Goal: Check status: Check status

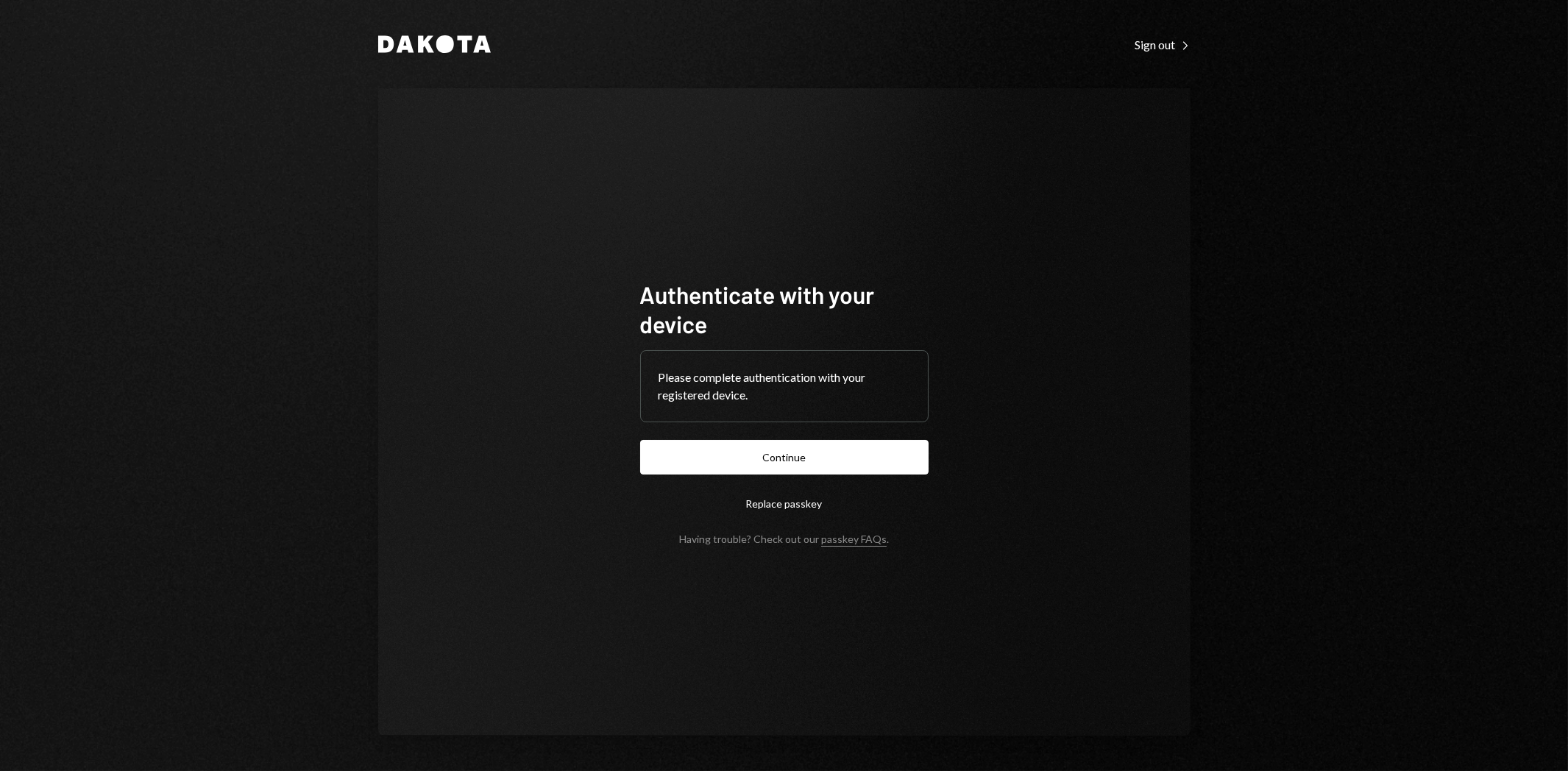
click at [902, 466] on button "Continue" at bounding box center [784, 457] width 289 height 34
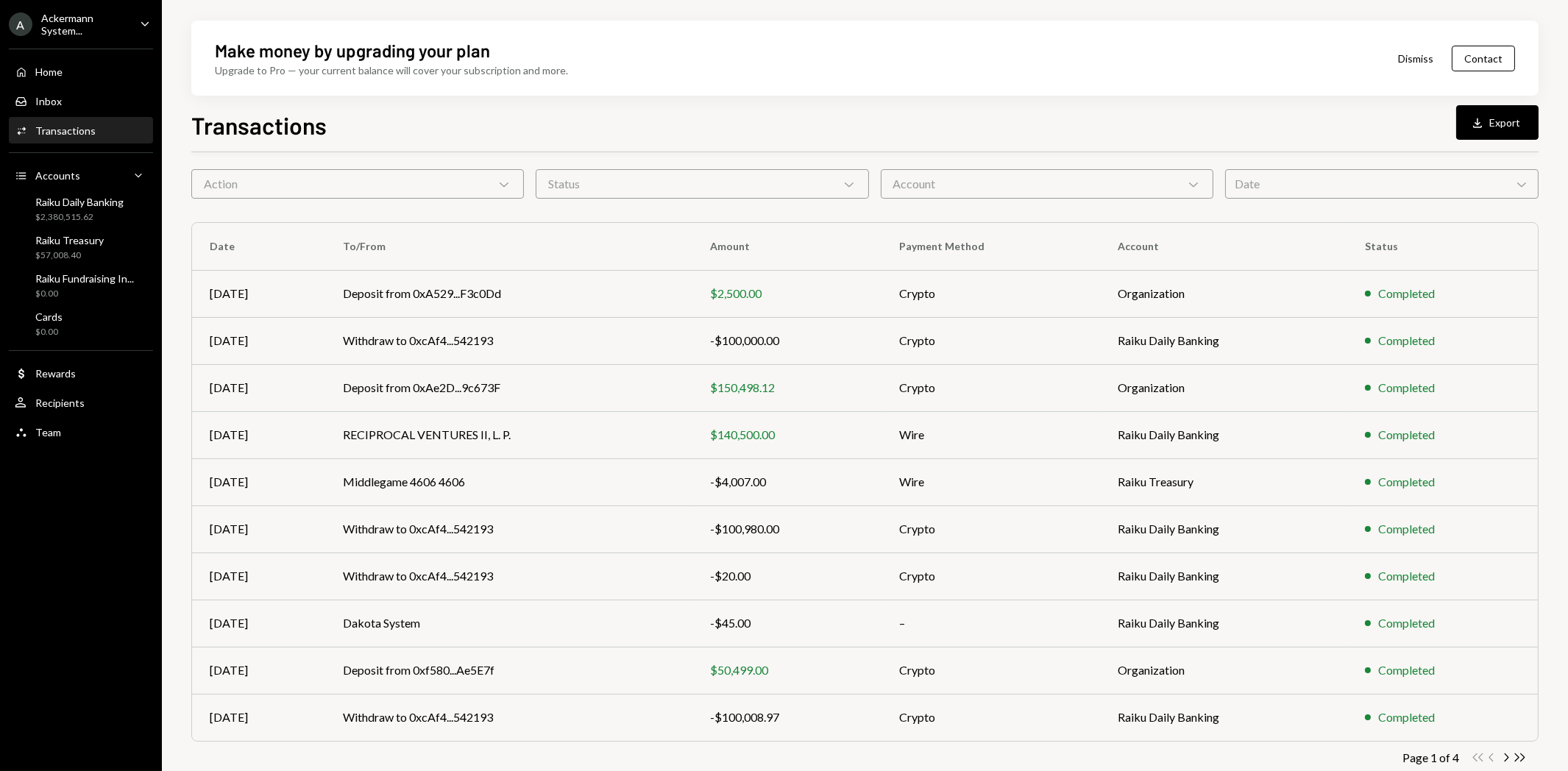
scroll to position [66, 0]
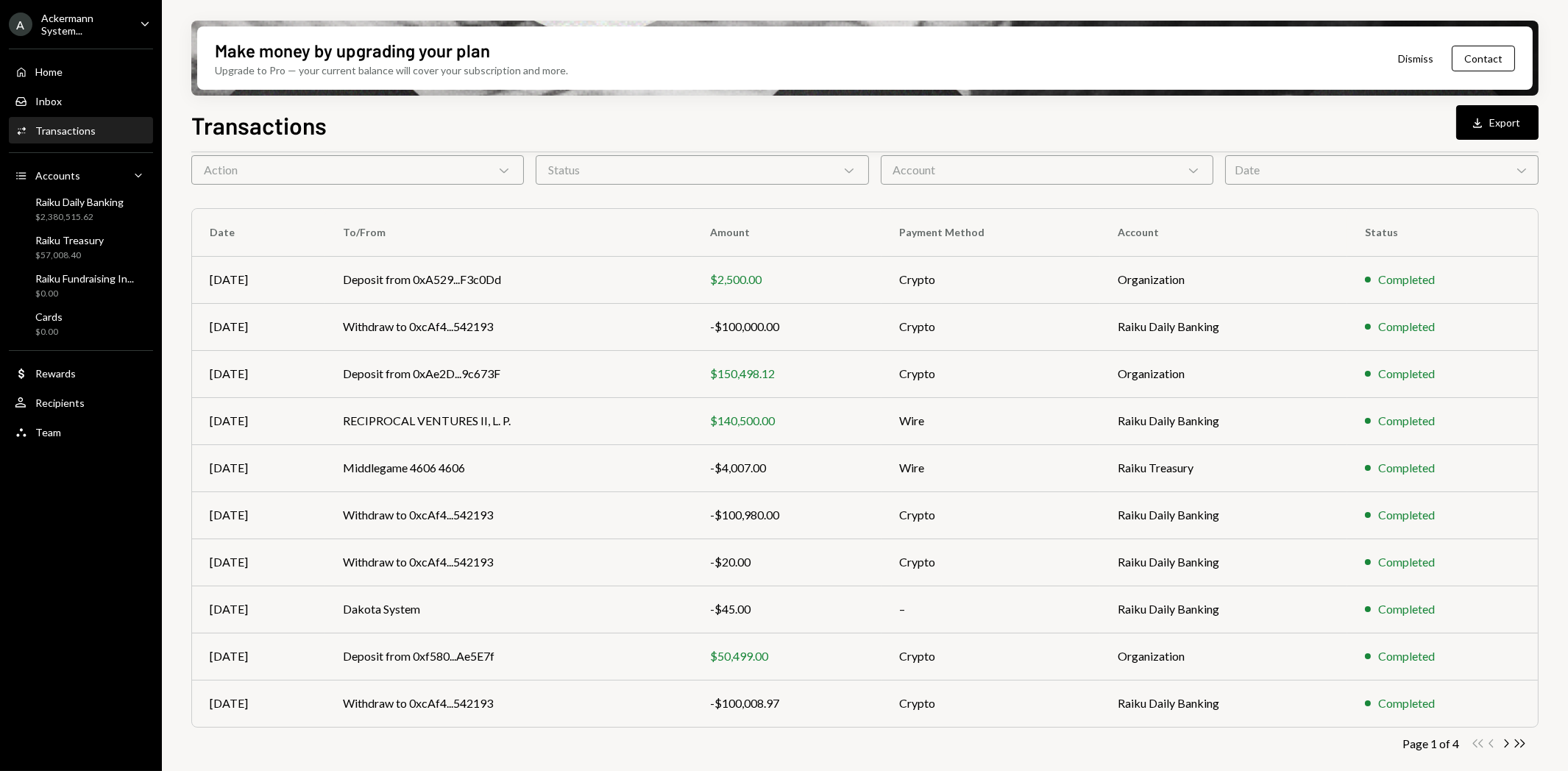
click at [1503, 744] on icon "Chevron Right" at bounding box center [1505, 744] width 14 height 14
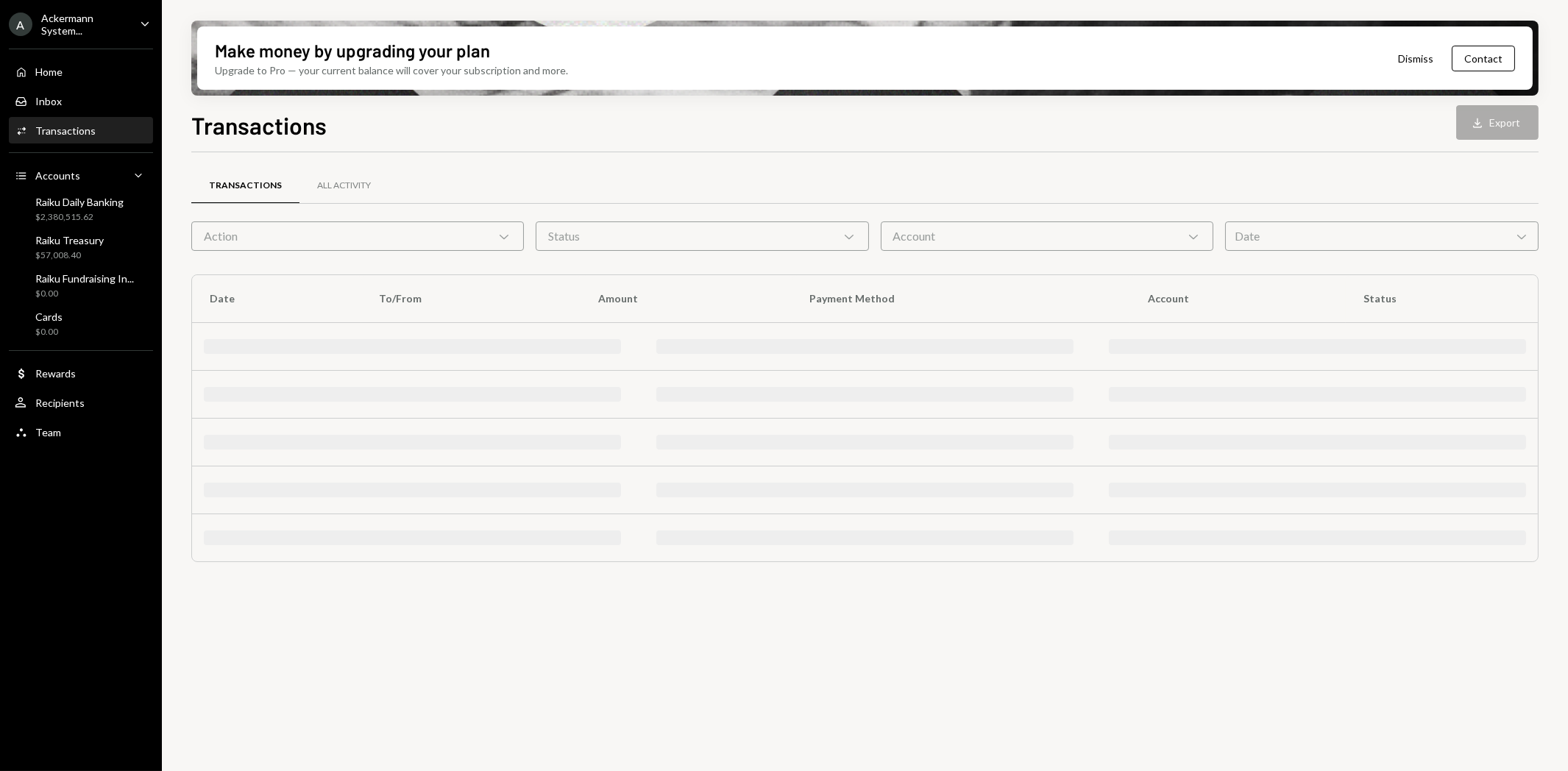
scroll to position [0, 0]
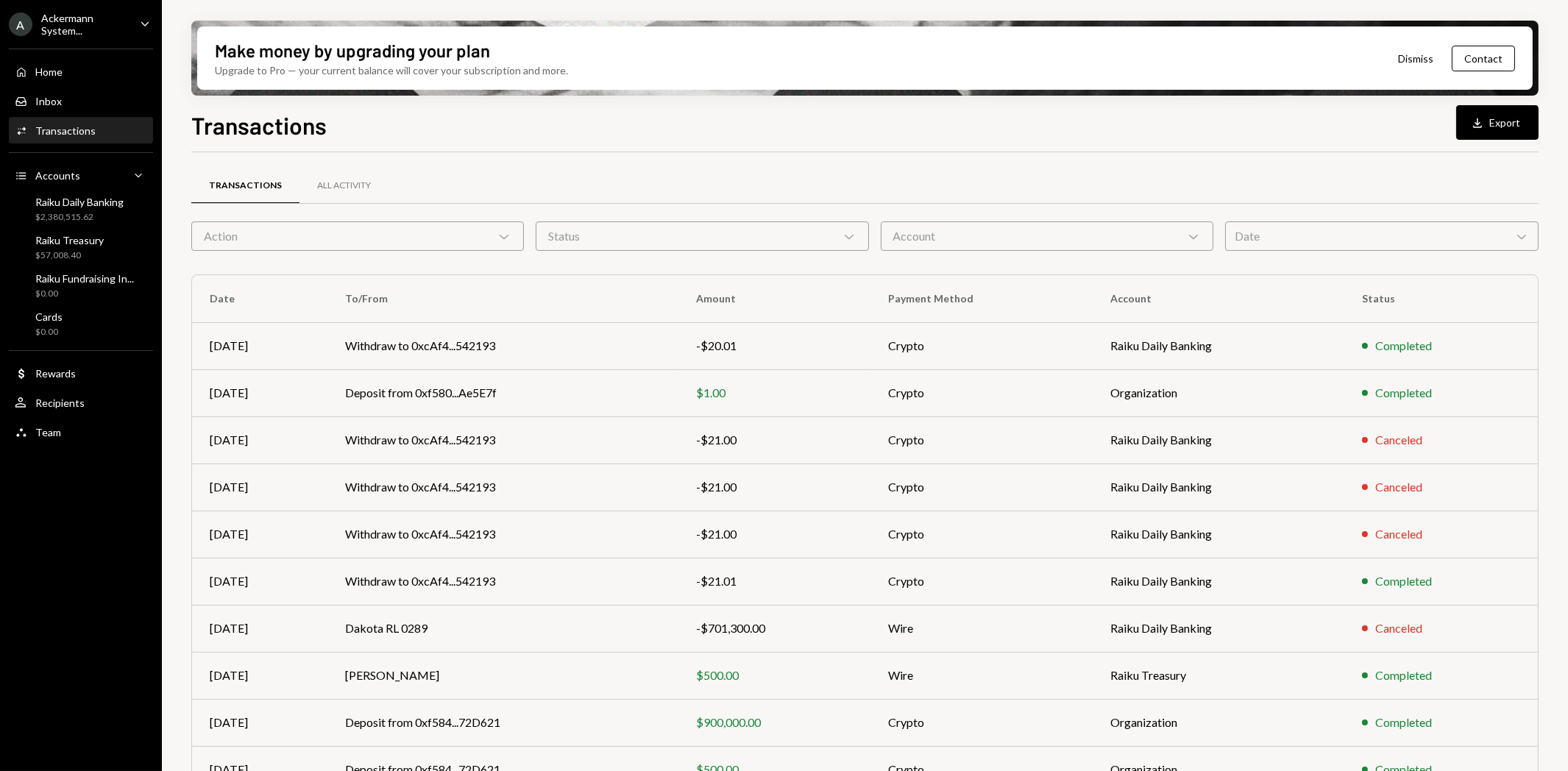
click at [464, 577] on td "Withdraw to 0xcAf4...542193" at bounding box center [503, 580] width 351 height 47
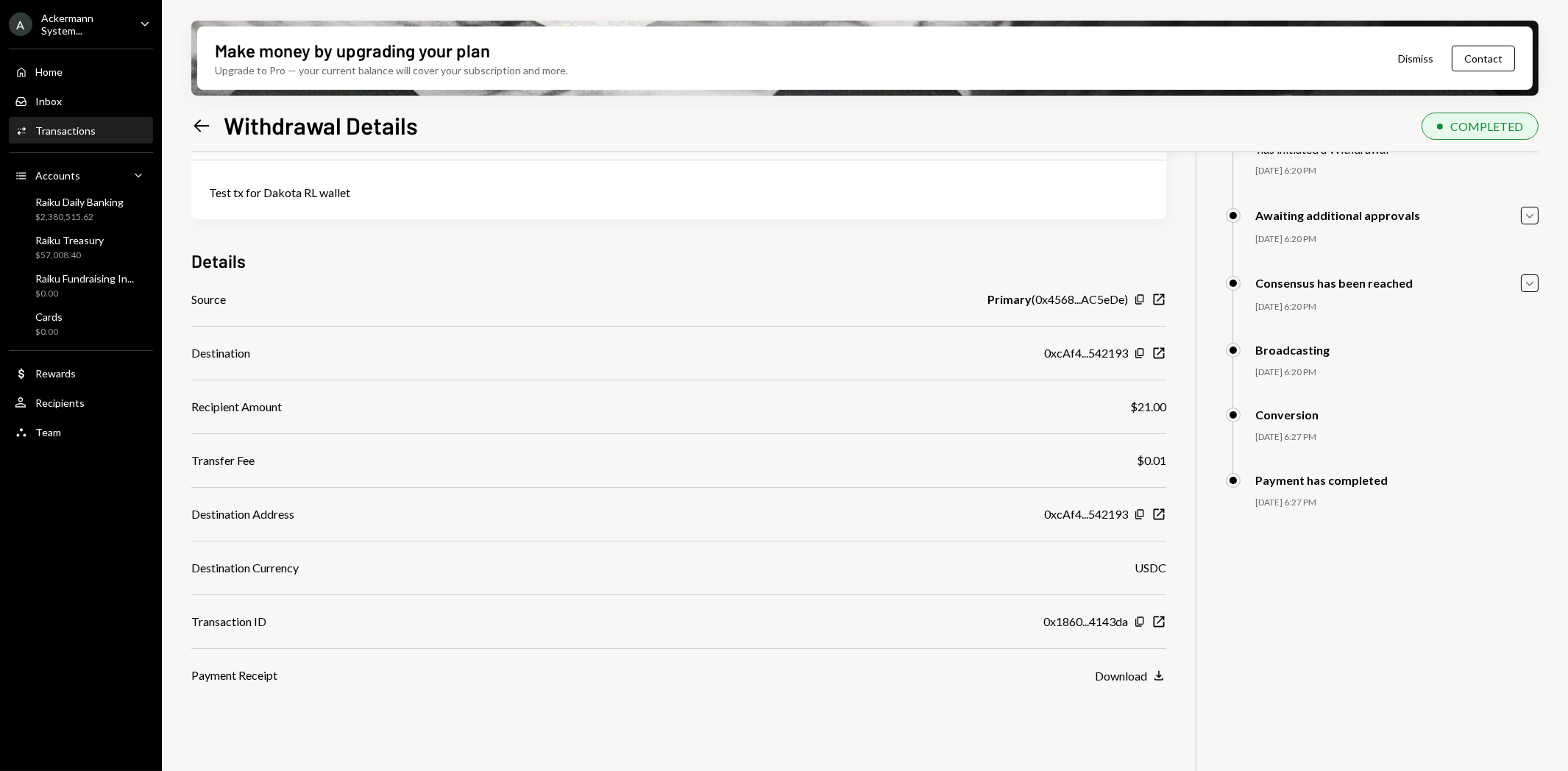
scroll to position [118, 0]
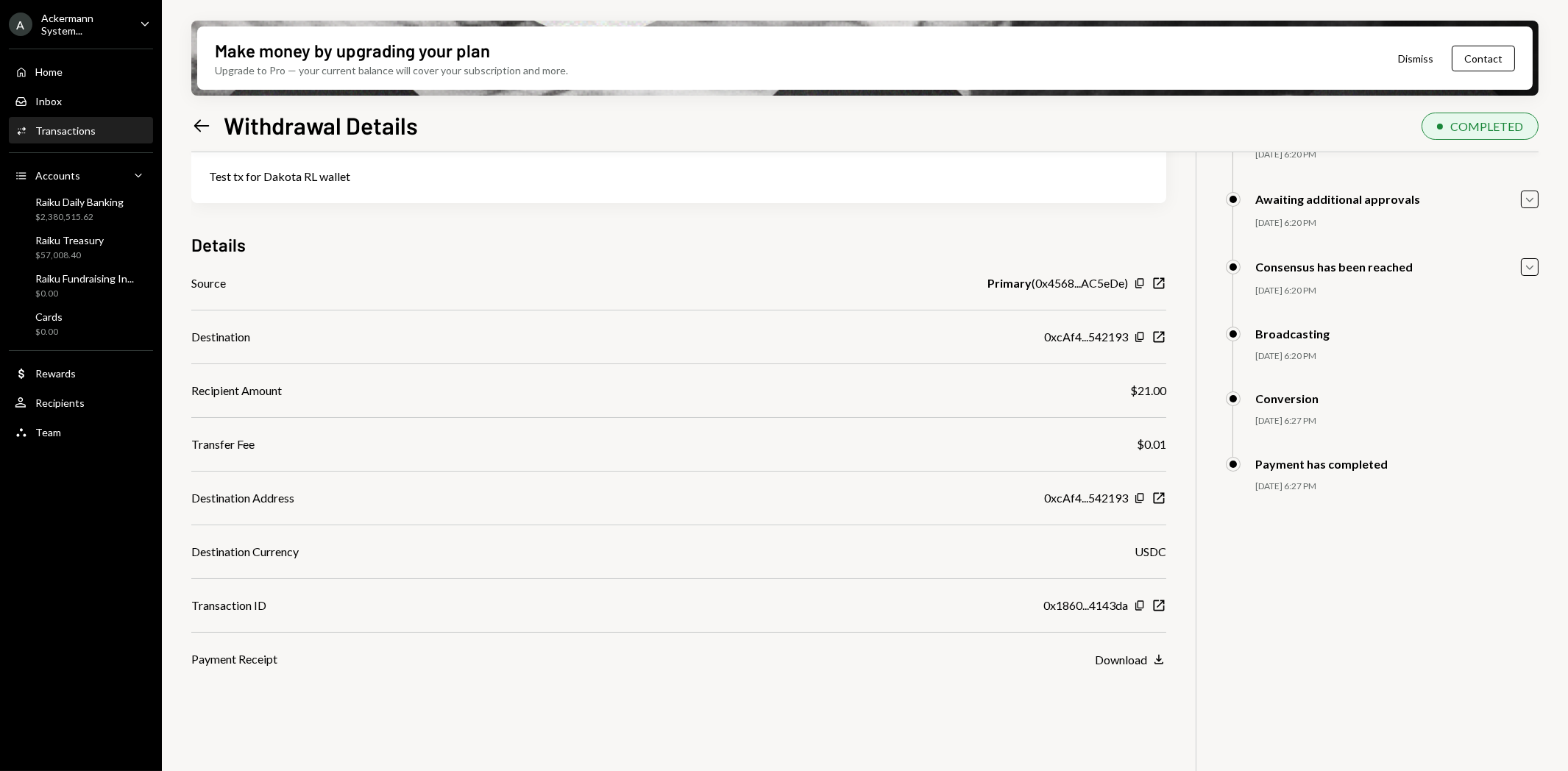
click at [1127, 659] on div "Download" at bounding box center [1121, 659] width 52 height 14
click at [203, 123] on icon "Left Arrow" at bounding box center [201, 125] width 20 height 20
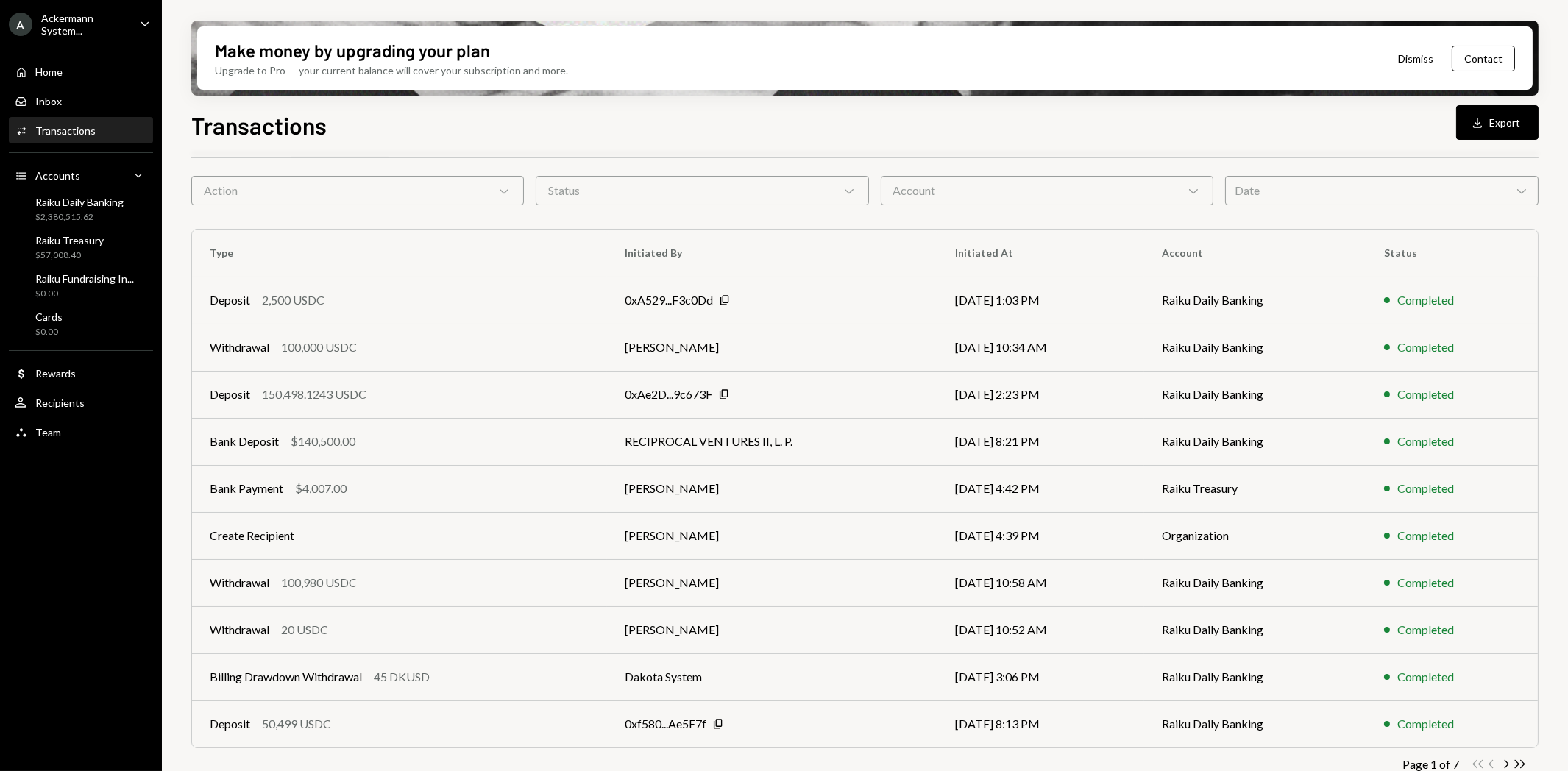
scroll to position [66, 0]
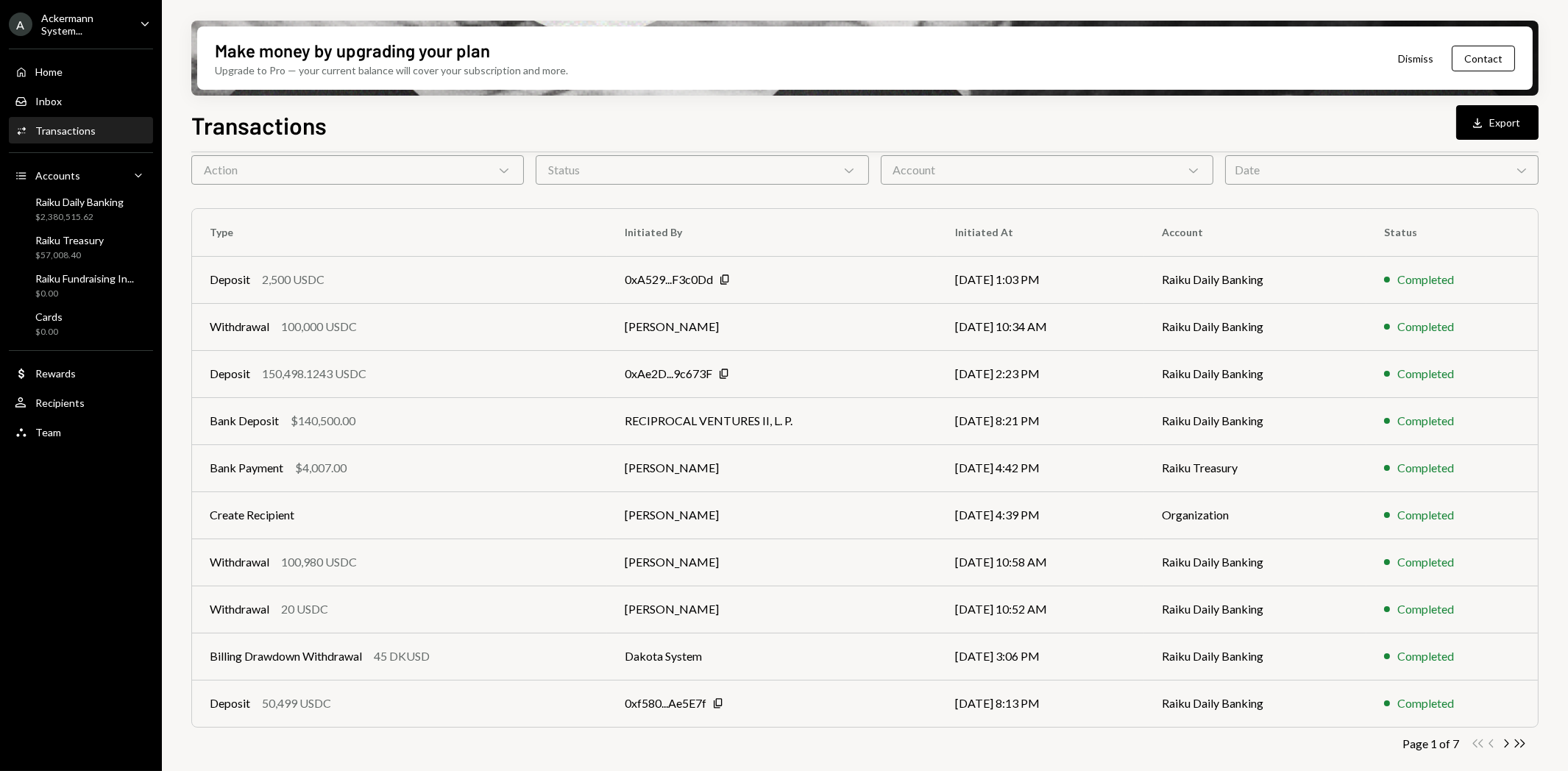
click at [1510, 739] on icon "Chevron Right" at bounding box center [1505, 744] width 14 height 14
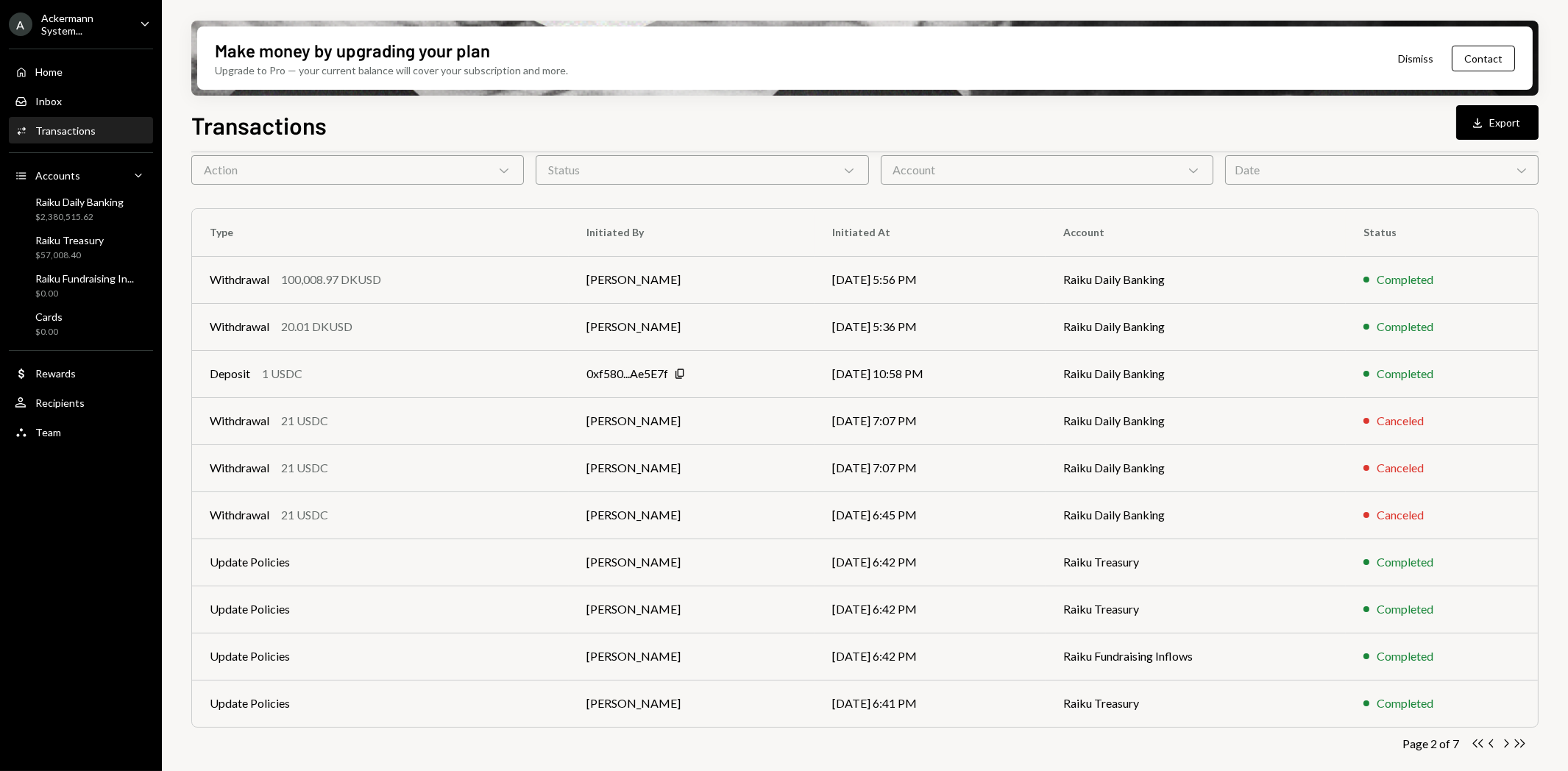
scroll to position [0, 0]
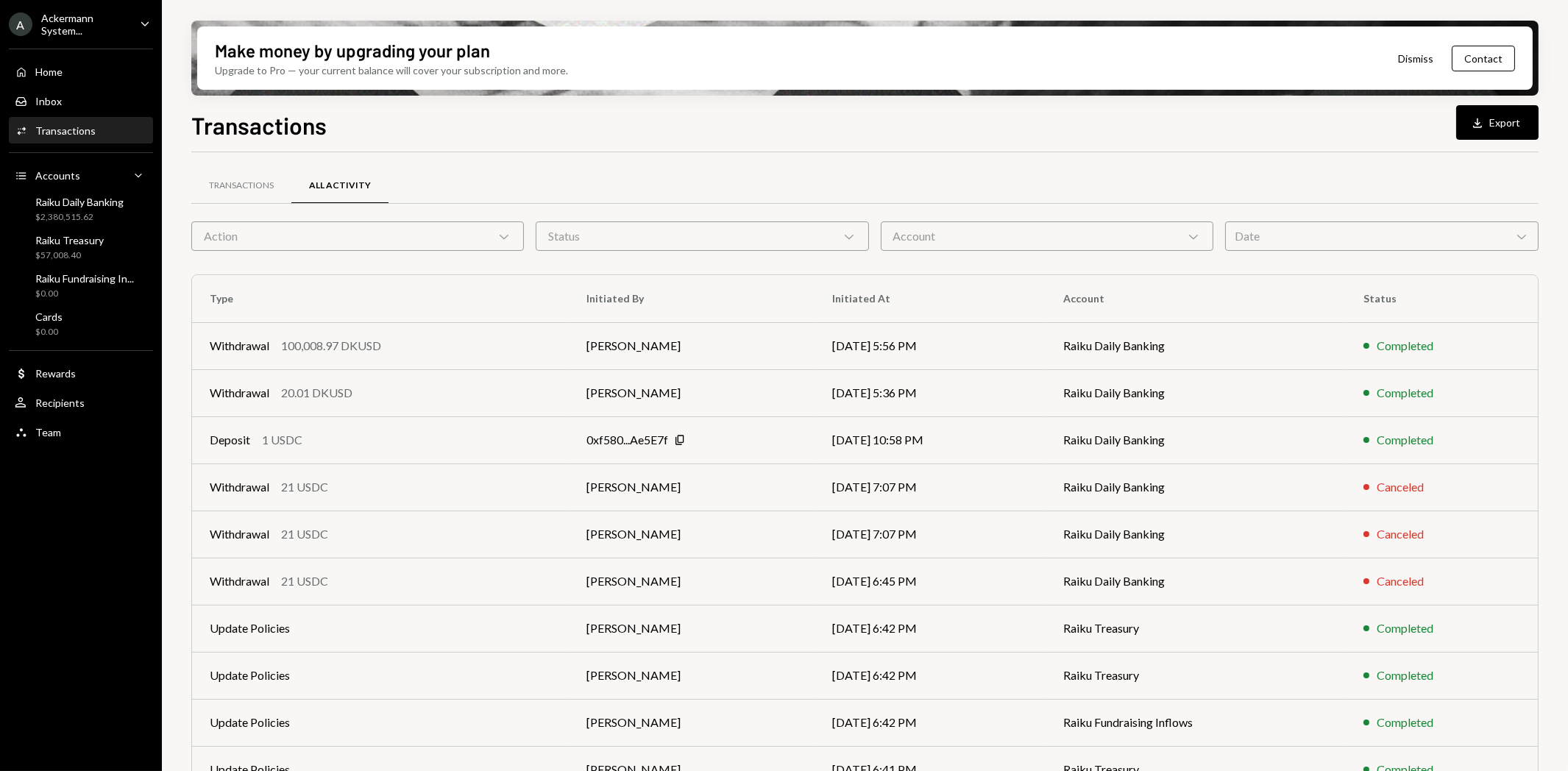
click at [1366, 246] on div "Date Chevron Down" at bounding box center [1382, 236] width 313 height 29
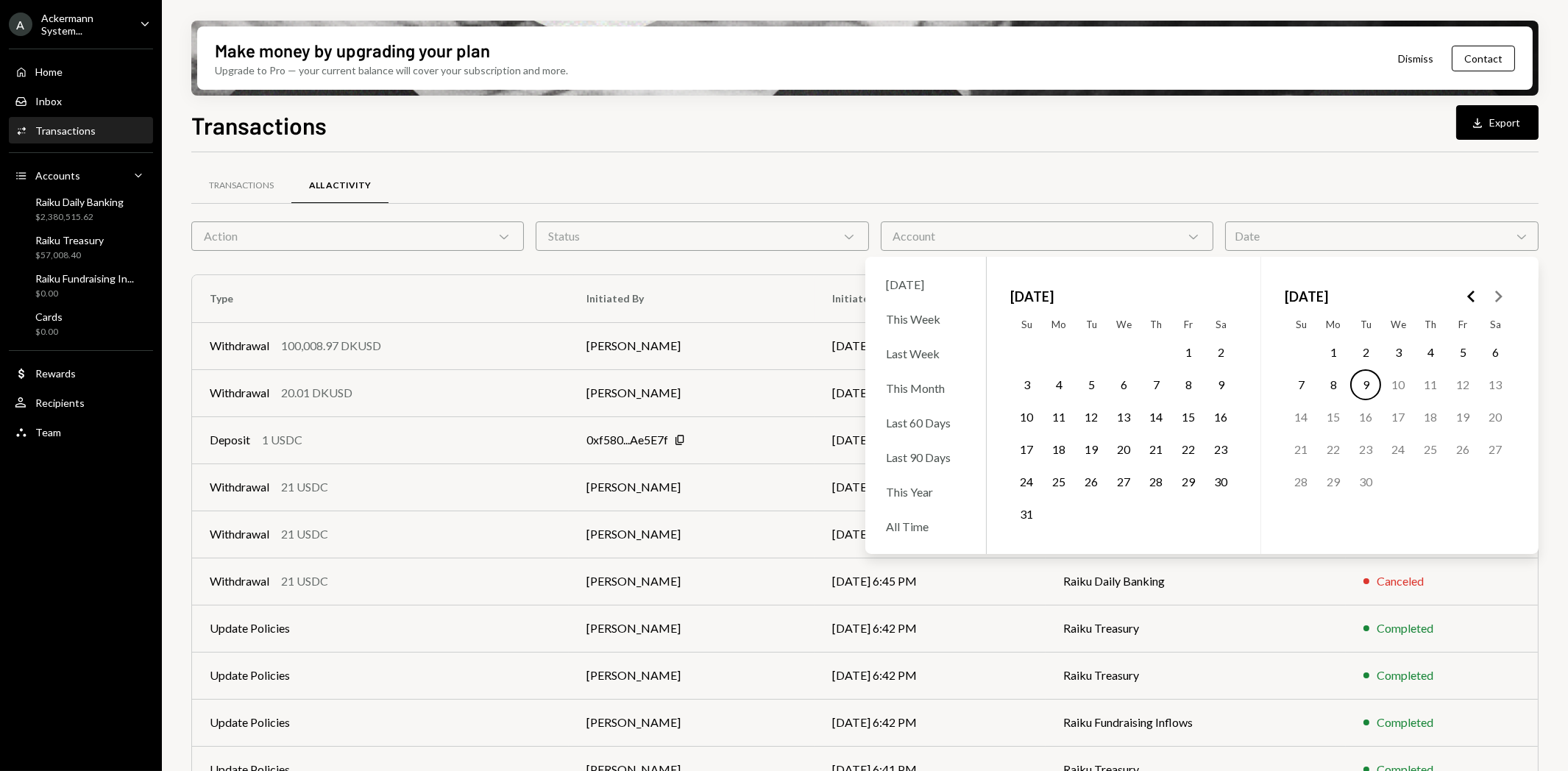
click at [1159, 478] on button "28" at bounding box center [1155, 481] width 31 height 31
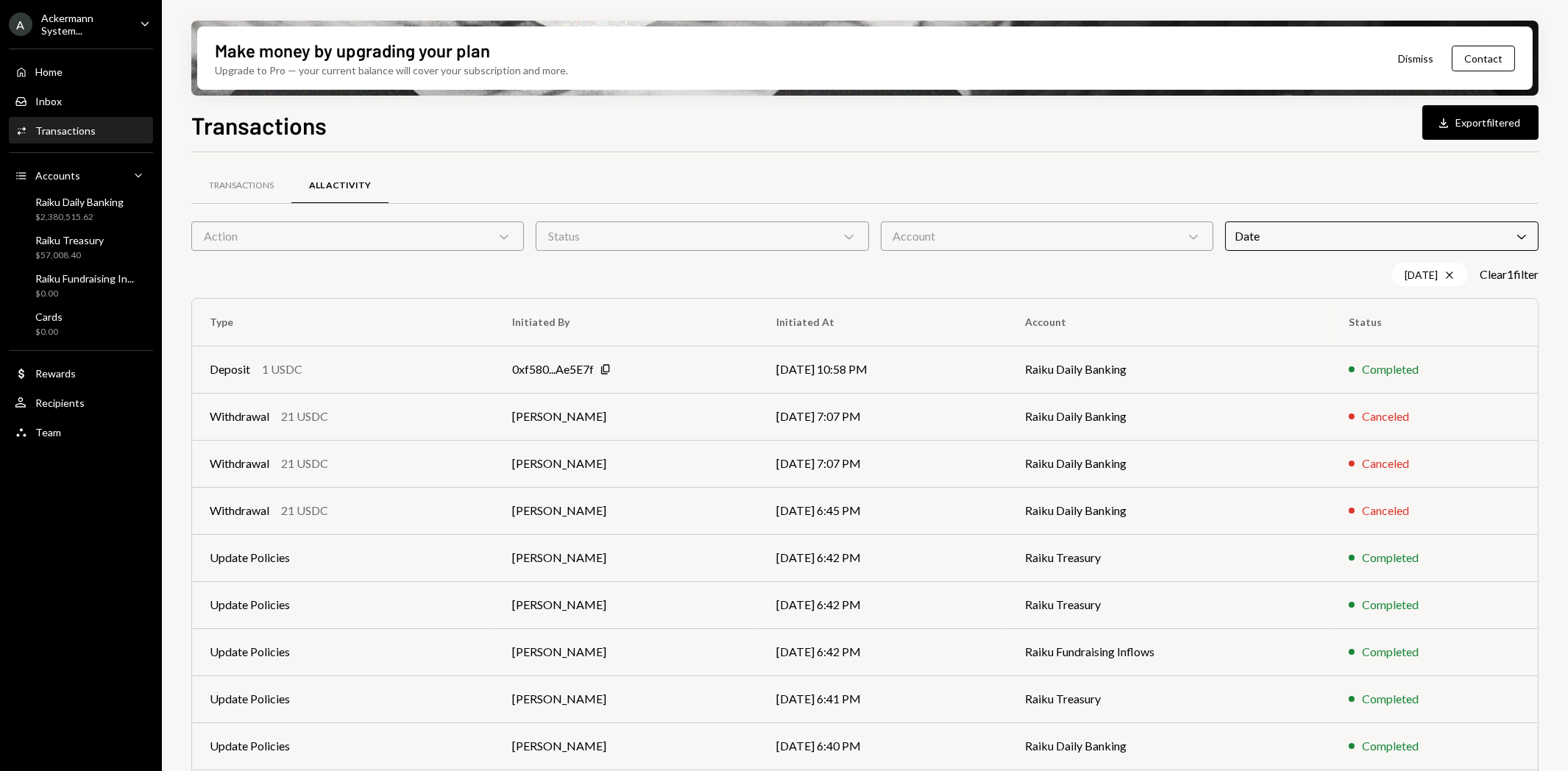
click at [696, 283] on div "[DATE] Cross Clear 1 filter" at bounding box center [865, 274] width 1347 height 24
click at [1318, 228] on div "Date Chevron Down" at bounding box center [1382, 236] width 313 height 29
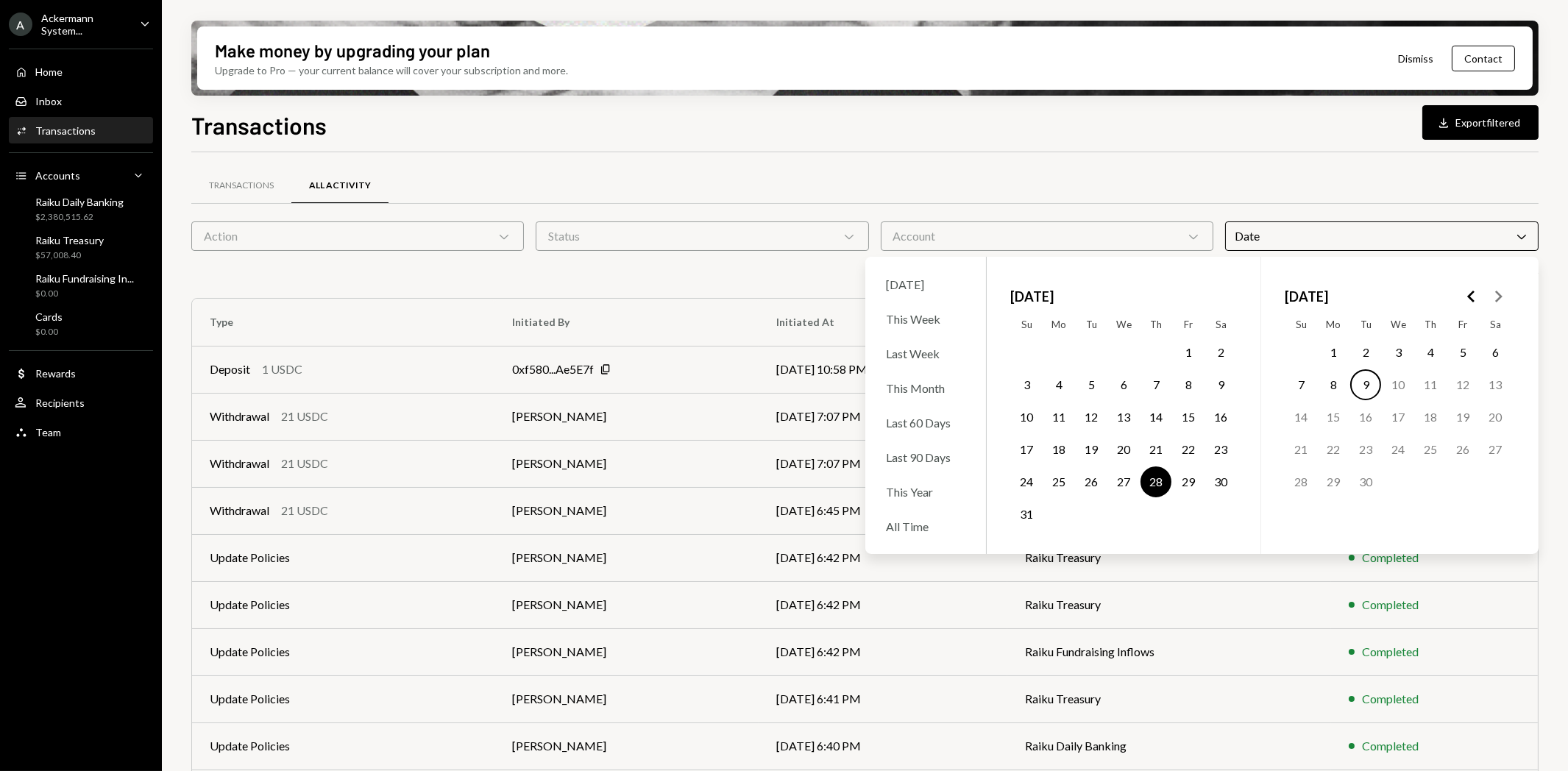
click at [1185, 482] on button "29" at bounding box center [1188, 481] width 31 height 31
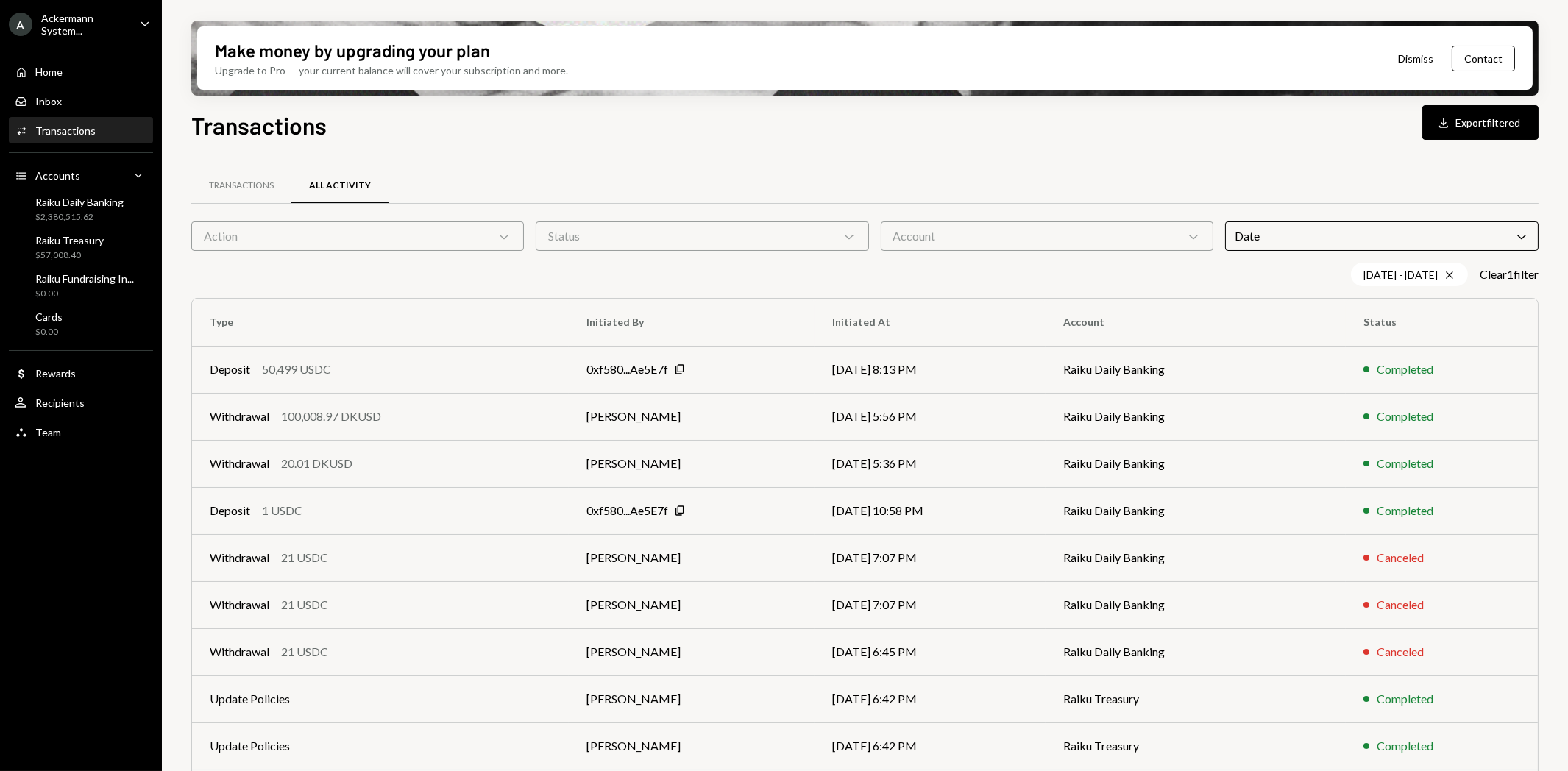
click at [975, 179] on div "Transactions All Activity" at bounding box center [865, 186] width 1347 height 38
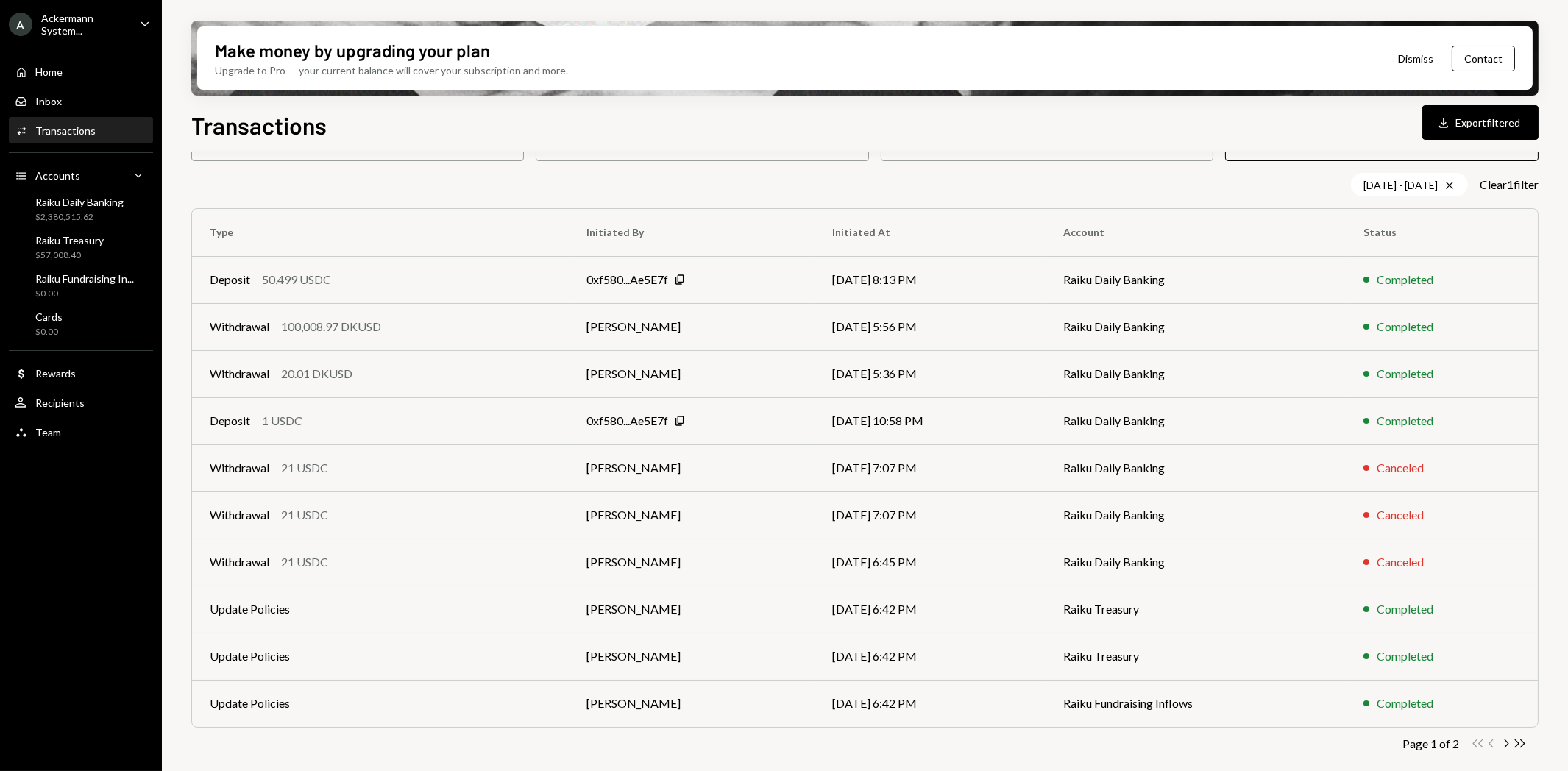
click at [351, 322] on div "100,008.97 DKUSD" at bounding box center [331, 327] width 100 height 18
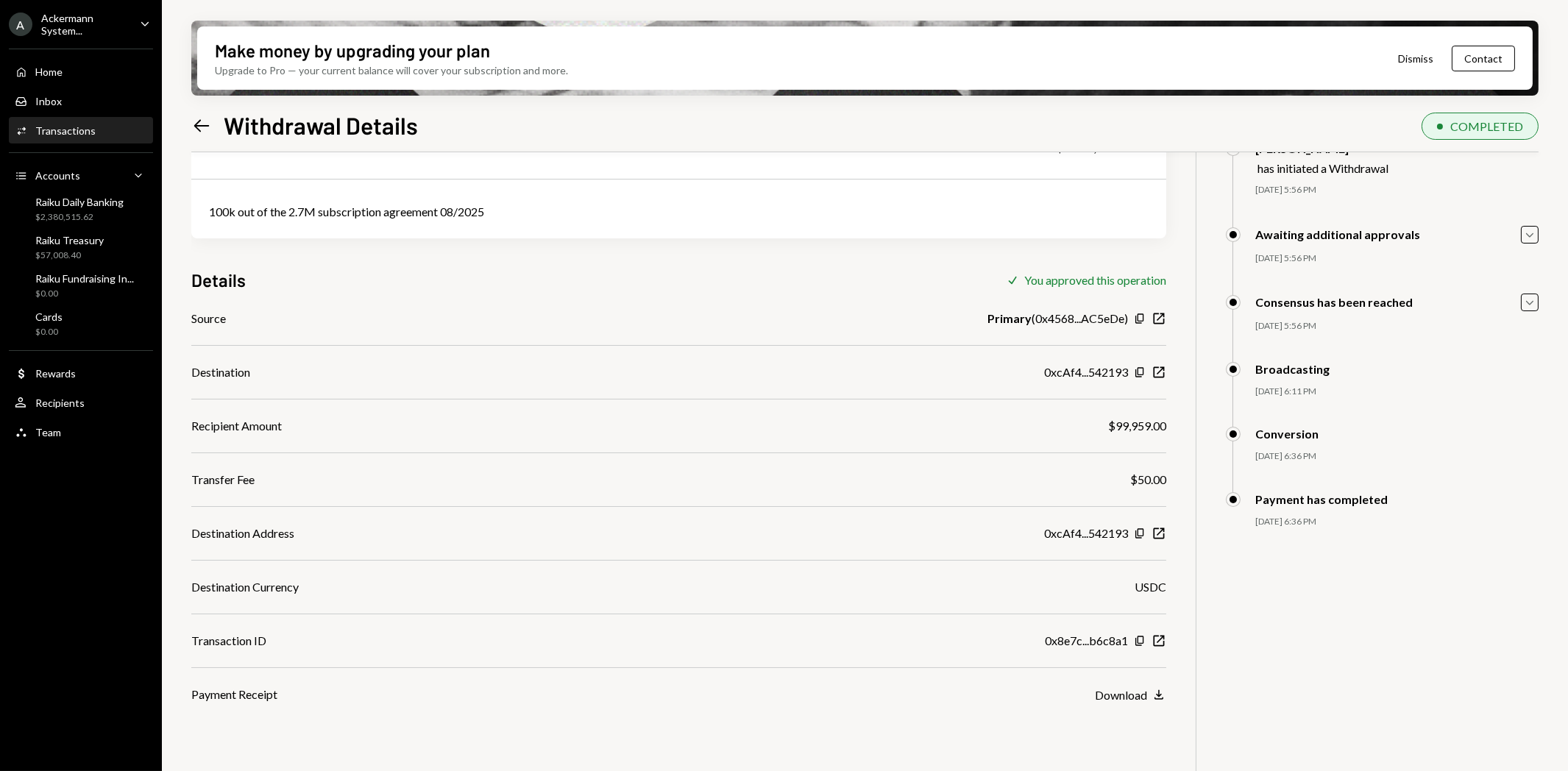
scroll to position [118, 0]
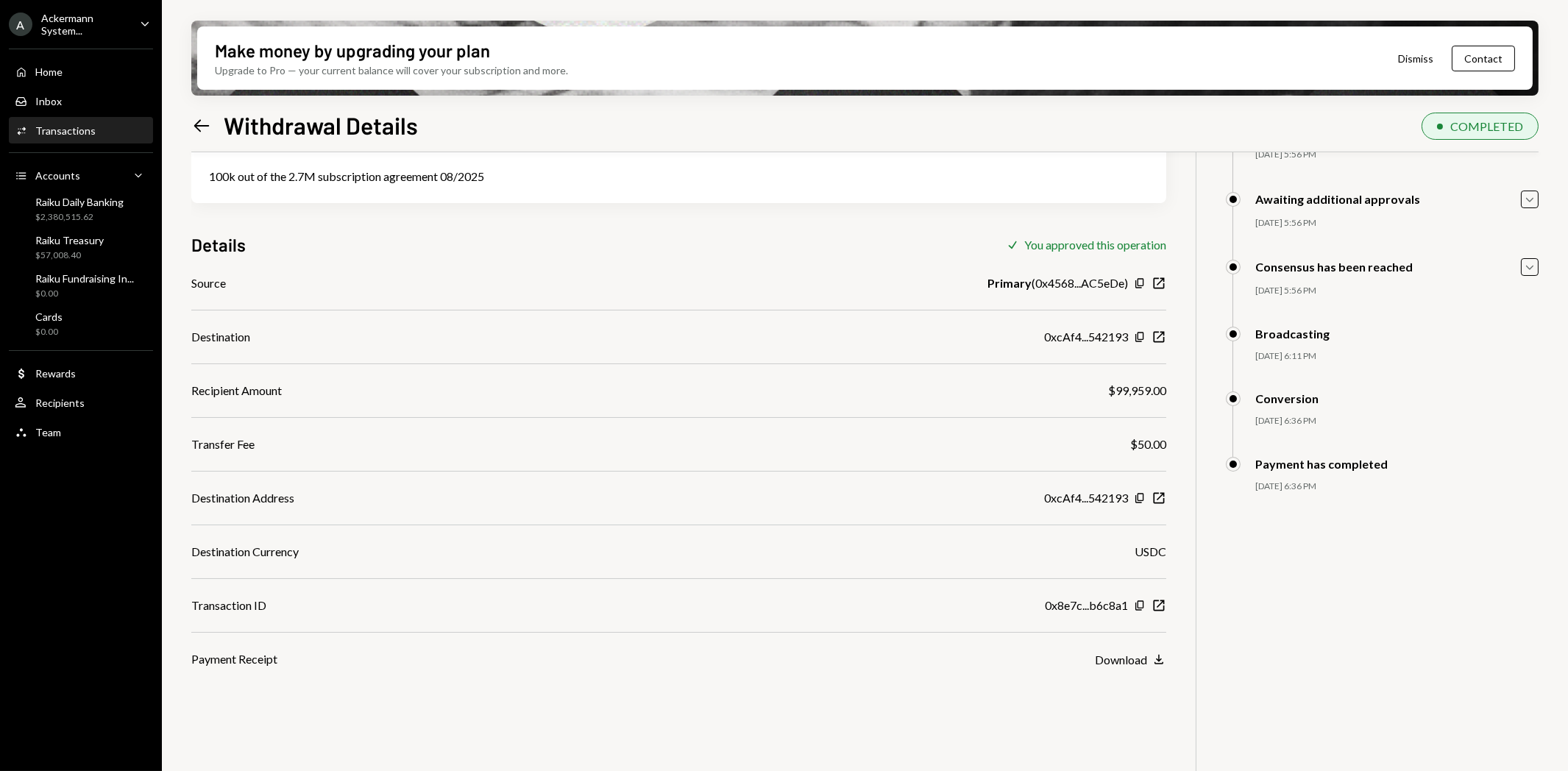
click at [1133, 655] on div "Download" at bounding box center [1121, 659] width 52 height 14
click at [1142, 210] on div "100,008.97 DKUSD USD $100,008.97 100k out of the 2.7M subscription agreement 08…" at bounding box center [678, 351] width 975 height 634
click at [195, 126] on icon at bounding box center [202, 125] width 16 height 12
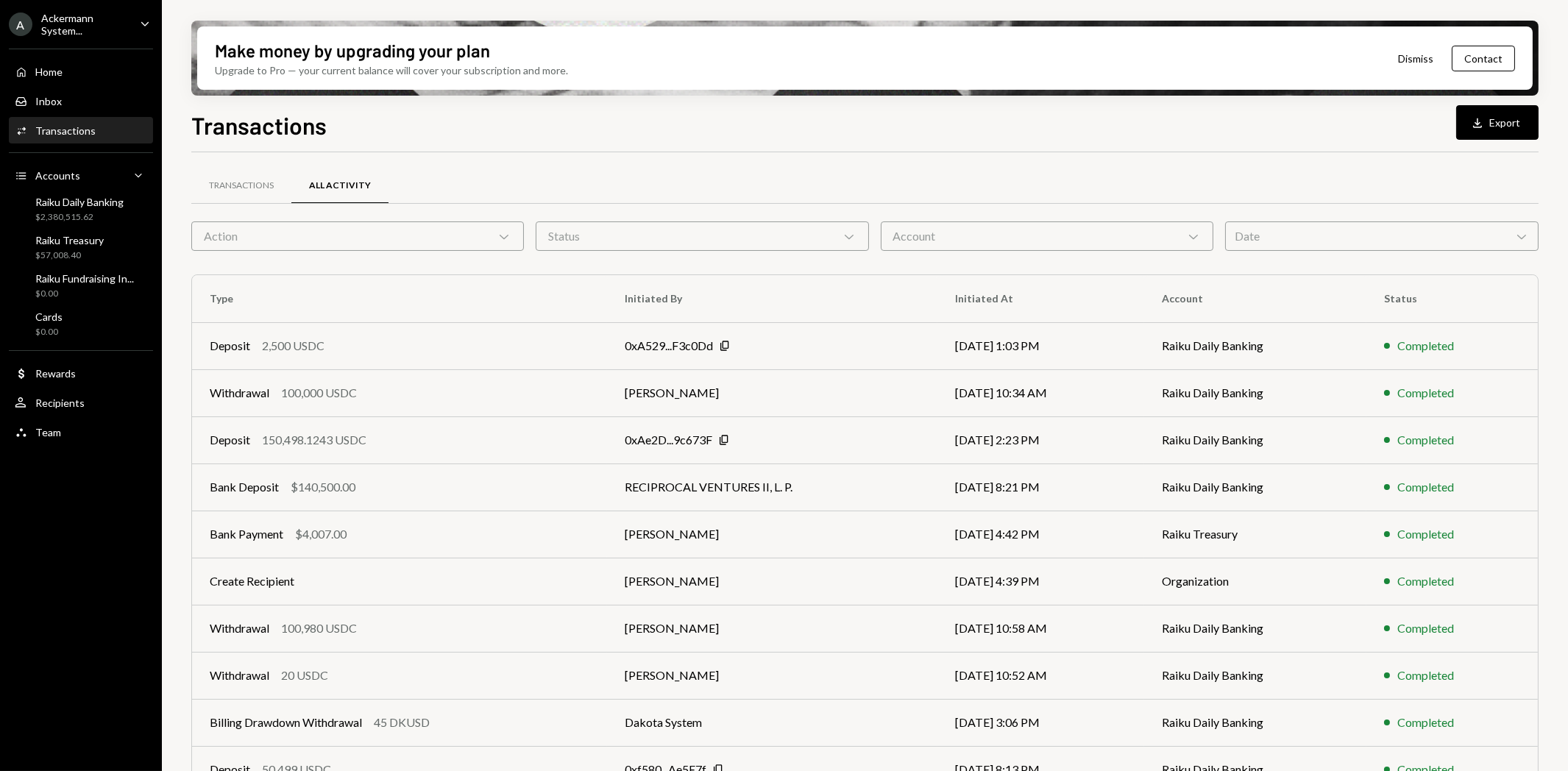
click at [1263, 239] on div "Date Chevron Down" at bounding box center [1382, 236] width 313 height 29
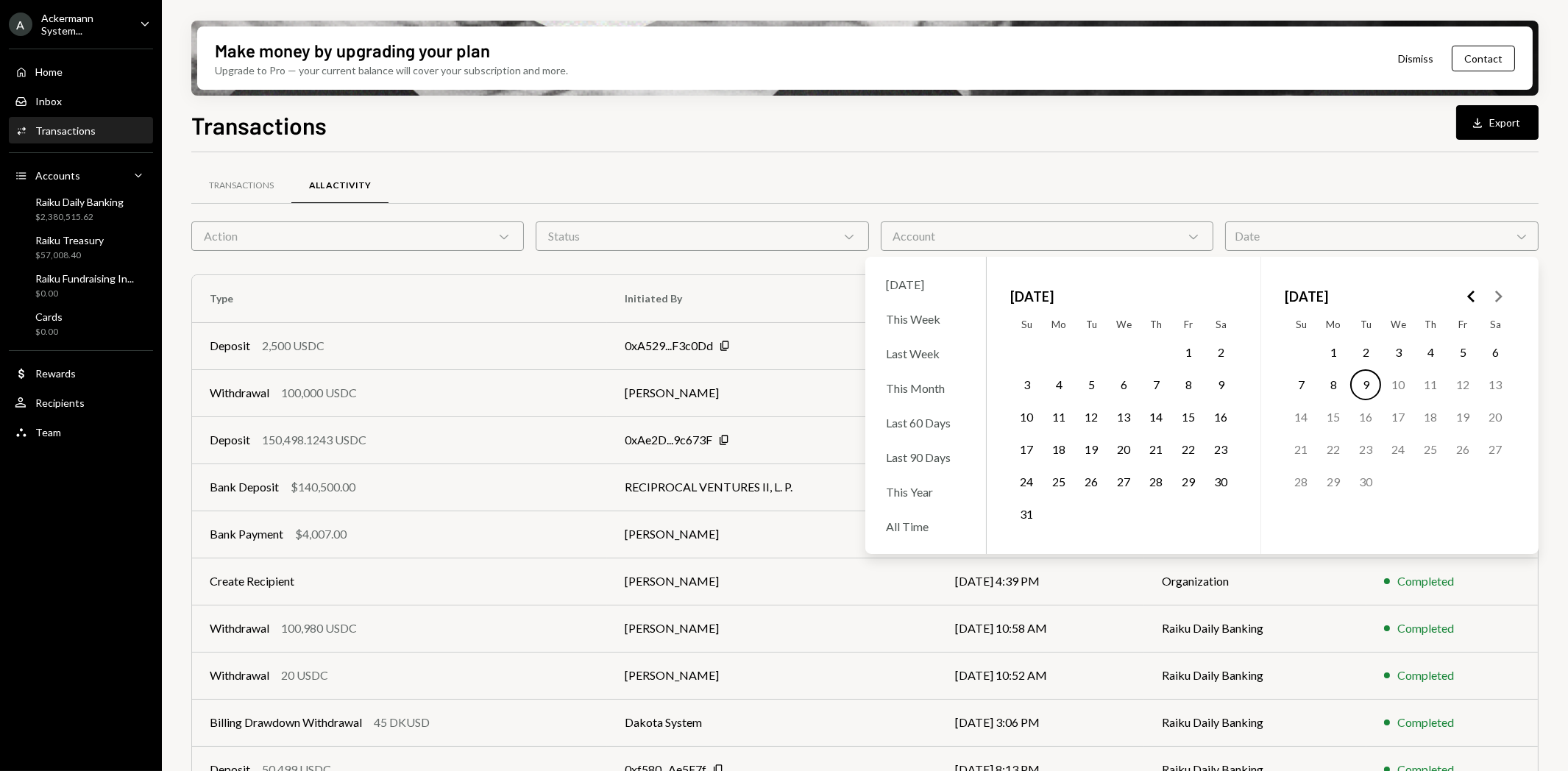
click at [1180, 478] on button "29" at bounding box center [1188, 481] width 31 height 31
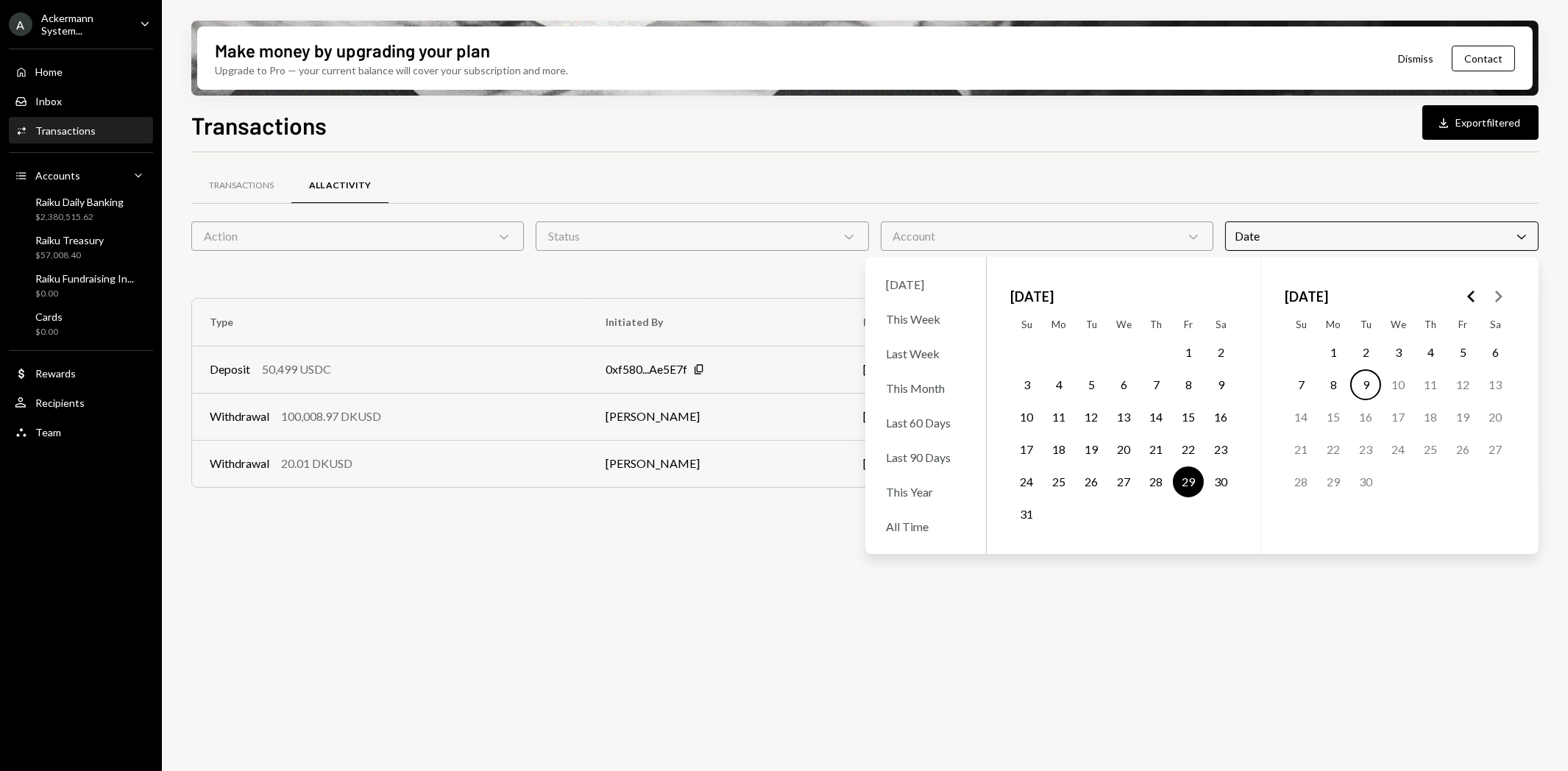
click at [495, 572] on div "Transactions All Activity Action Chevron Down Status Chevron Down Account Chevr…" at bounding box center [865, 470] width 1347 height 635
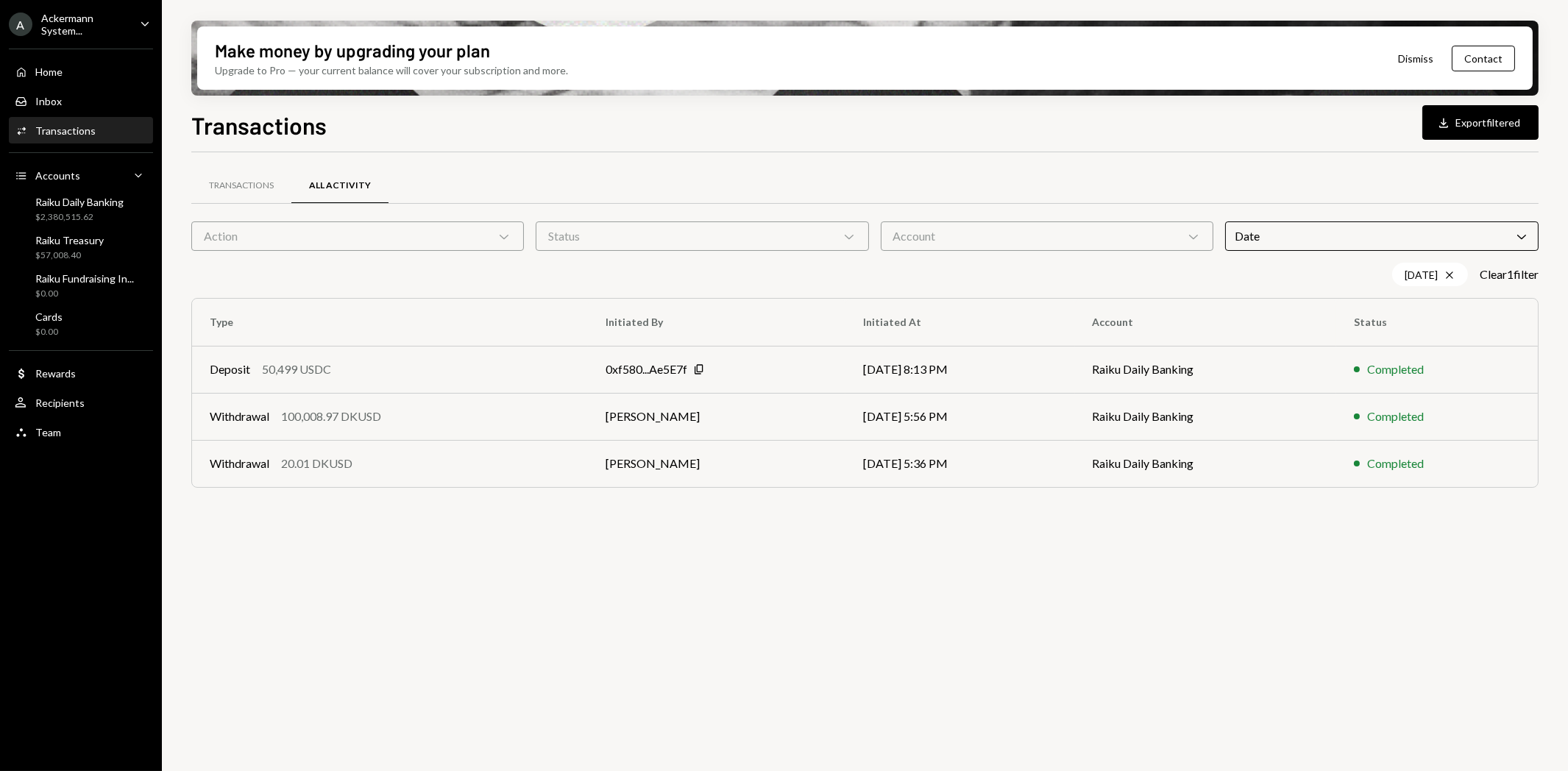
click at [337, 458] on div "20.01 DKUSD" at bounding box center [316, 463] width 71 height 18
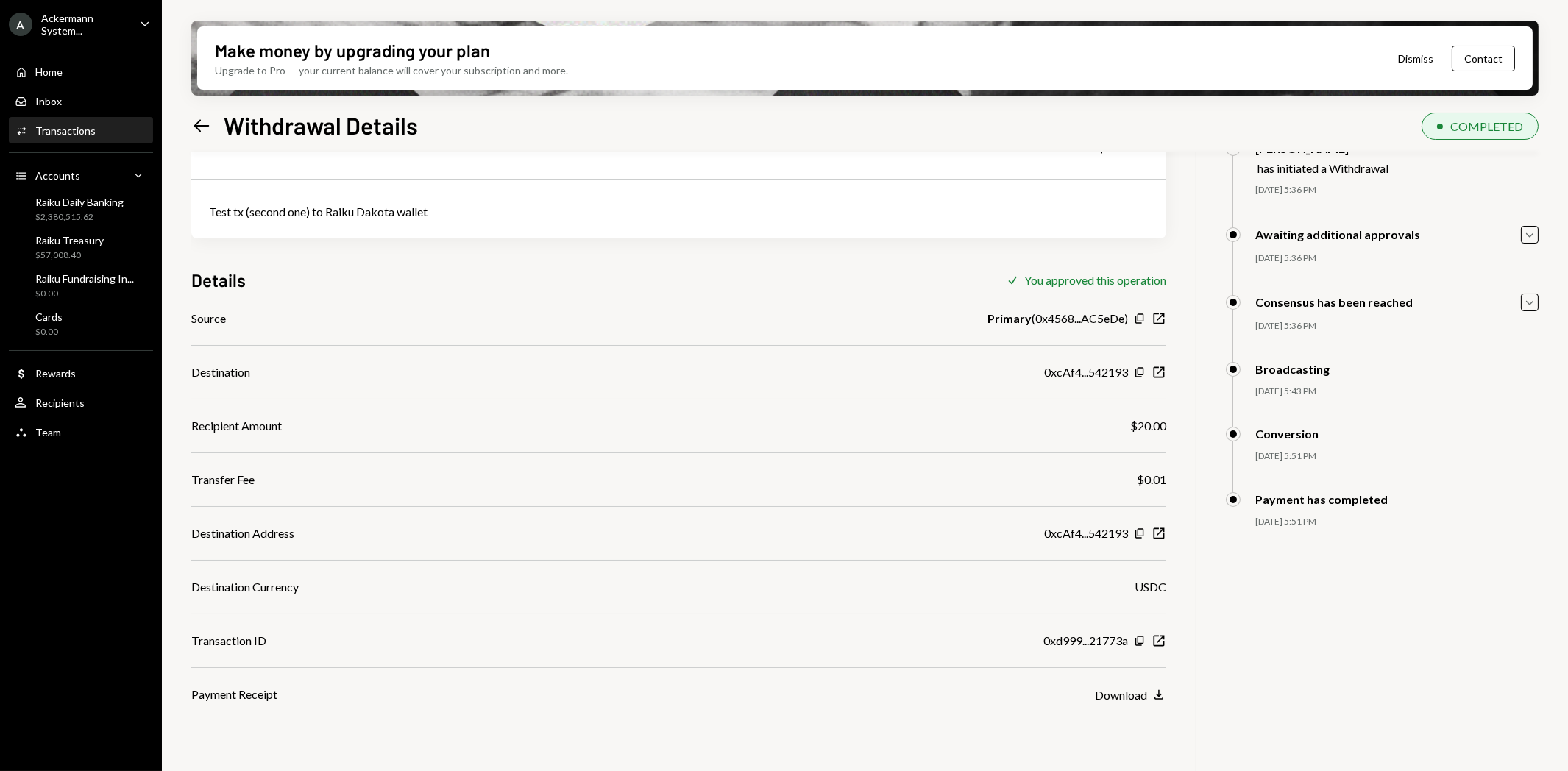
scroll to position [118, 0]
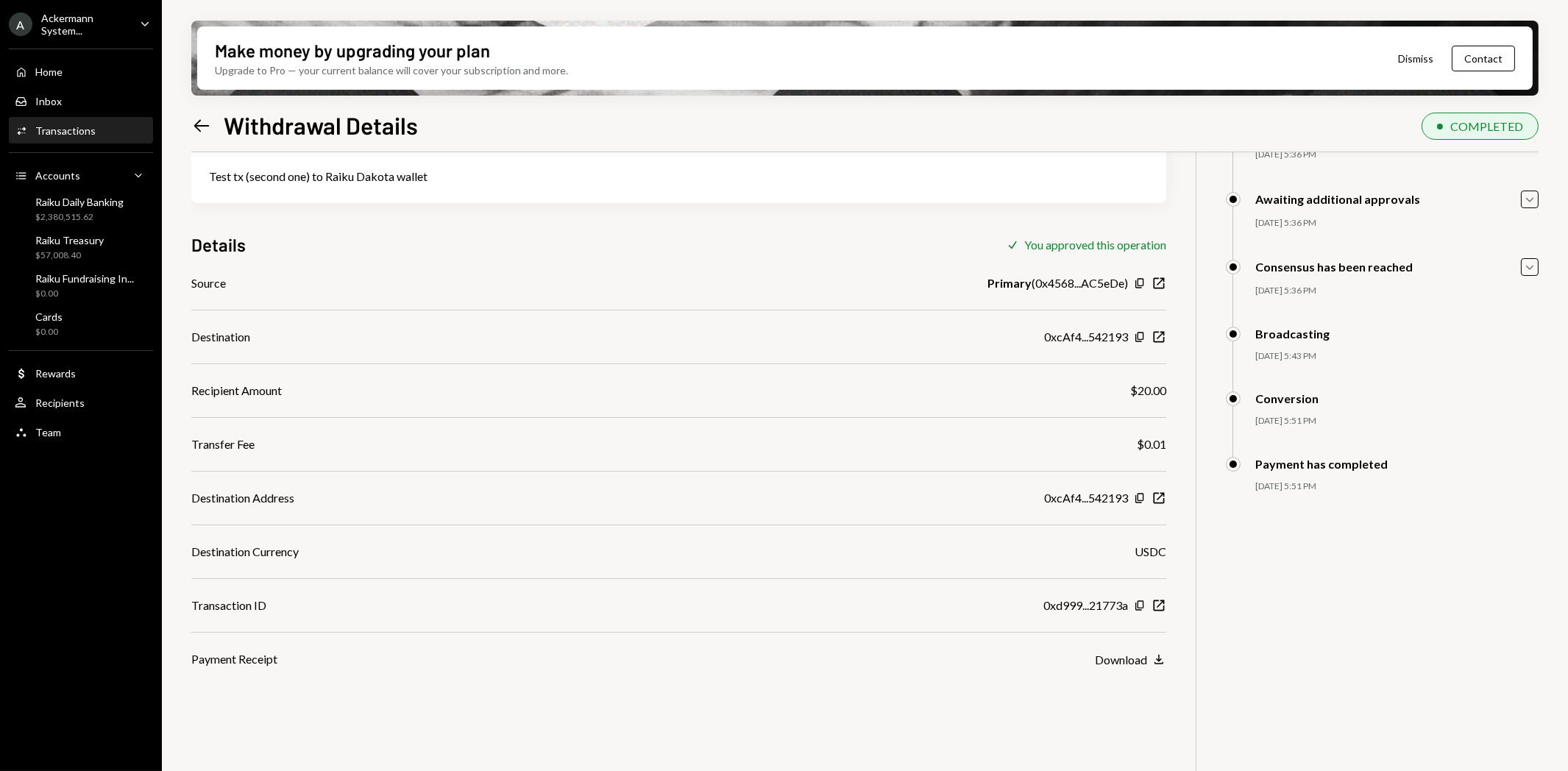
click at [1142, 652] on div "Download" at bounding box center [1121, 659] width 52 height 14
